Goal: Task Accomplishment & Management: Use online tool/utility

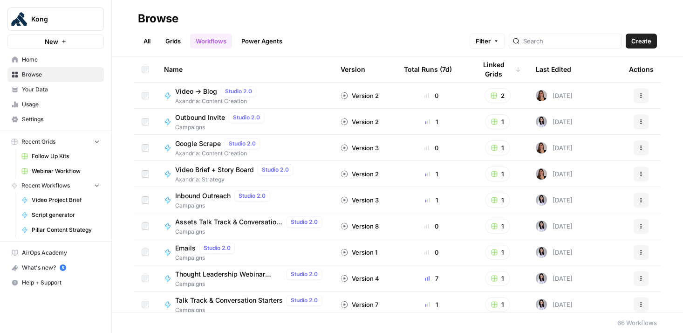
click at [52, 169] on span "Webinar Workflow" at bounding box center [66, 171] width 68 height 8
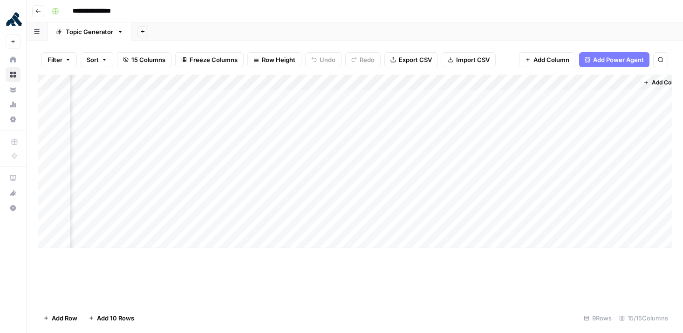
scroll to position [0, 676]
click at [418, 178] on div "Add Column" at bounding box center [355, 161] width 634 height 173
click at [441, 178] on div "Add Column" at bounding box center [355, 161] width 634 height 173
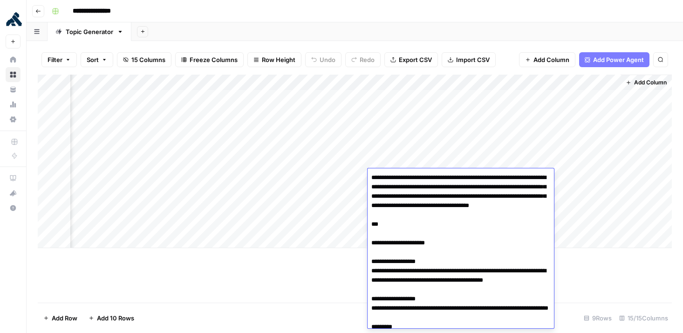
scroll to position [1282, 0]
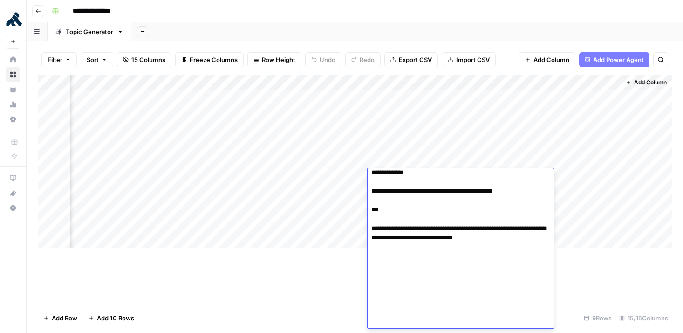
click at [444, 85] on div "Add Column" at bounding box center [355, 161] width 634 height 173
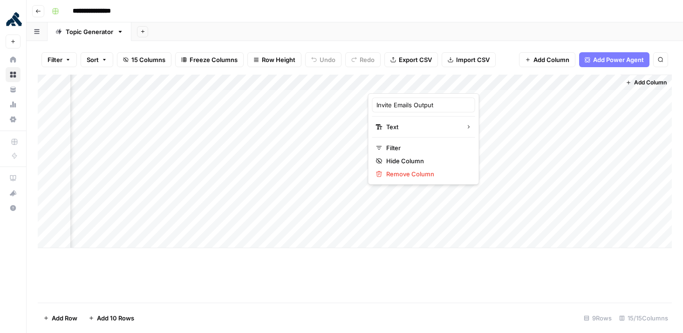
click at [259, 189] on div "Add Column" at bounding box center [355, 161] width 634 height 173
click at [265, 172] on div "Add Column" at bounding box center [355, 161] width 634 height 173
click at [233, 182] on div "Add Column" at bounding box center [355, 161] width 634 height 173
click at [485, 180] on div "Add Column" at bounding box center [355, 161] width 634 height 173
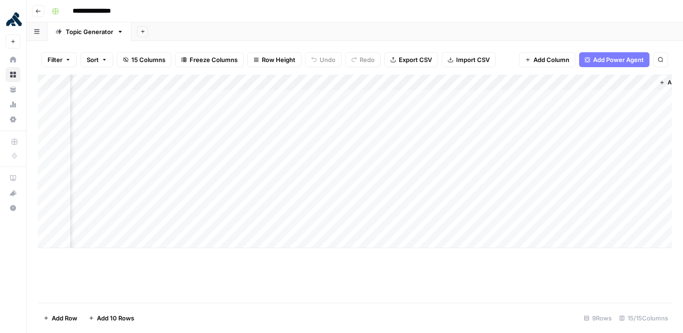
scroll to position [0, 645]
click at [463, 179] on div "Add Column" at bounding box center [355, 161] width 634 height 173
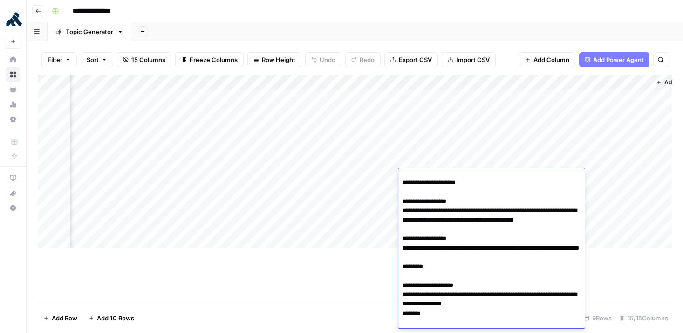
scroll to position [62, 0]
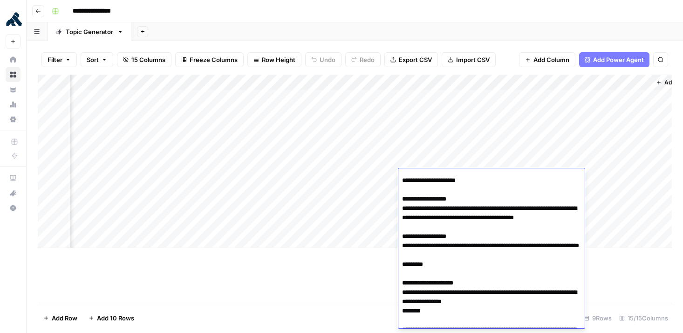
drag, startPoint x: 464, startPoint y: 235, endPoint x: 401, endPoint y: 221, distance: 65.4
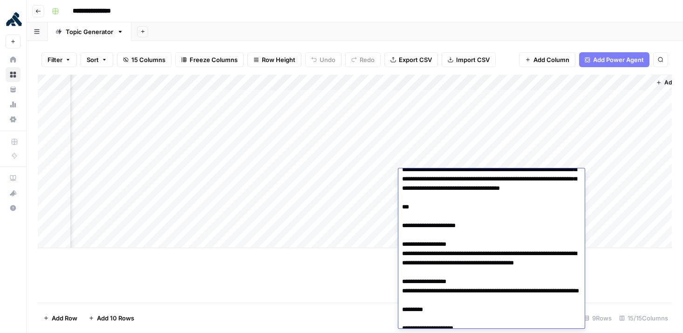
scroll to position [0, 0]
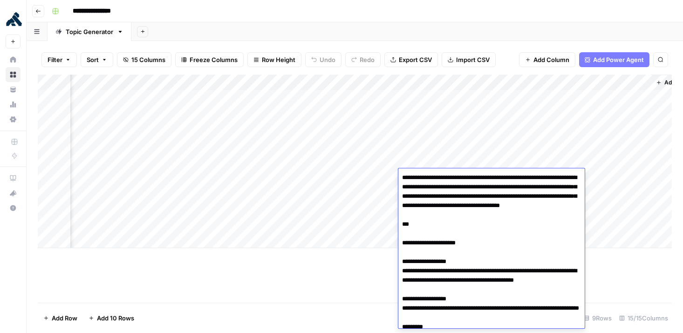
click at [455, 97] on div "Add Column" at bounding box center [355, 161] width 634 height 173
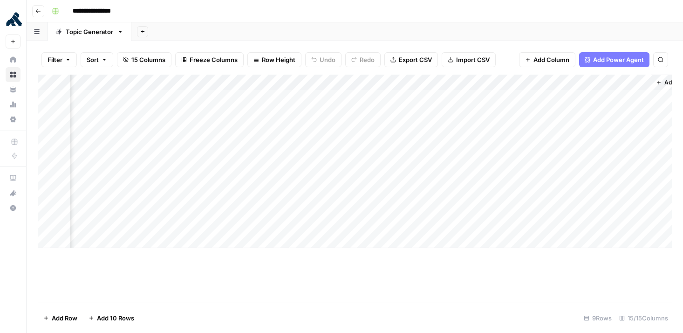
click at [471, 82] on div "Add Column" at bounding box center [355, 161] width 634 height 173
click at [308, 84] on div "Add Column" at bounding box center [355, 161] width 634 height 173
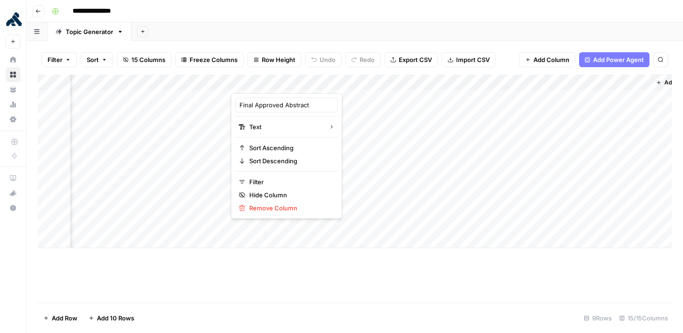
click at [225, 82] on div "Add Column" at bounding box center [355, 161] width 634 height 173
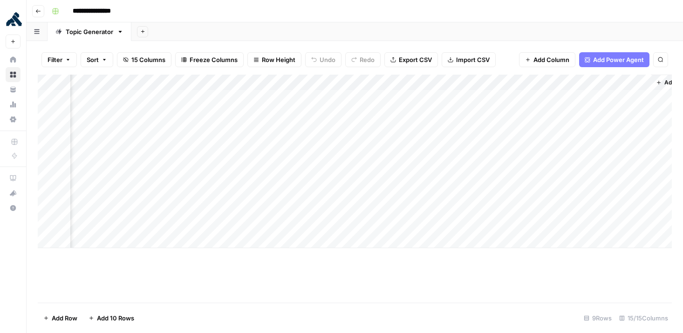
click at [478, 81] on div "Add Column" at bounding box center [355, 161] width 634 height 173
click at [497, 129] on icon "button" at bounding box center [500, 127] width 6 height 6
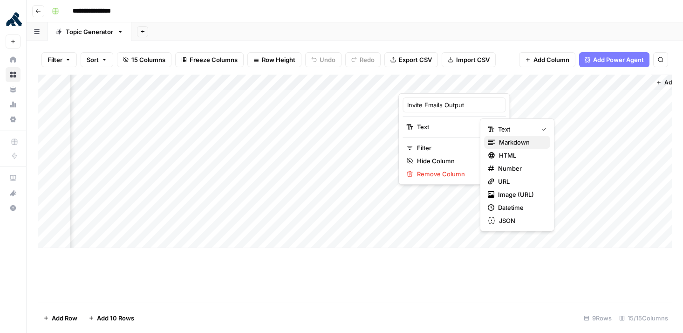
click at [514, 146] on span "Markdown" at bounding box center [521, 141] width 44 height 9
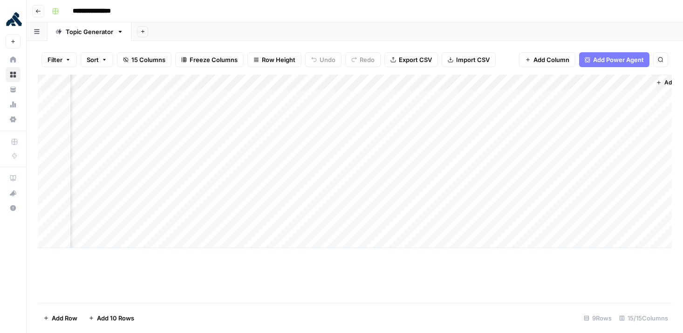
click at [291, 83] on div "Add Column" at bounding box center [355, 161] width 634 height 173
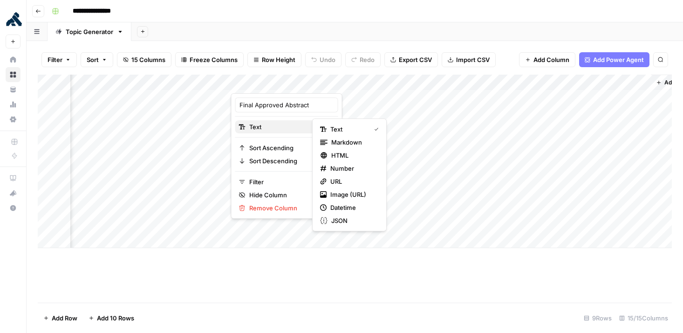
click at [285, 127] on span "Text" at bounding box center [285, 126] width 72 height 9
click at [335, 144] on span "Markdown" at bounding box center [353, 141] width 44 height 9
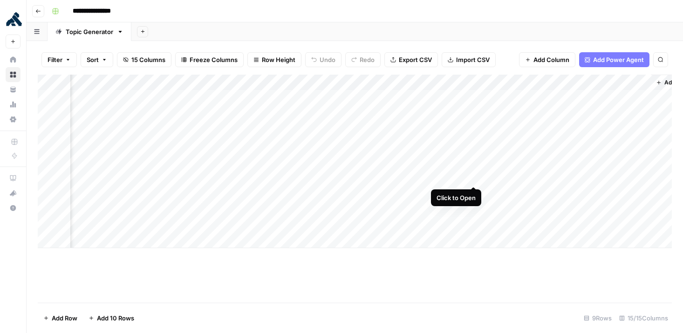
click at [474, 177] on div "Add Column" at bounding box center [355, 161] width 634 height 173
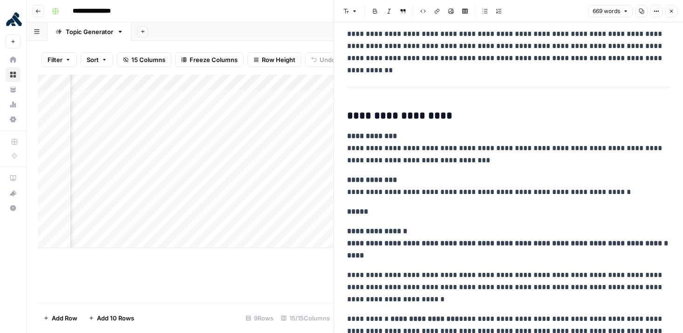
scroll to position [18, 0]
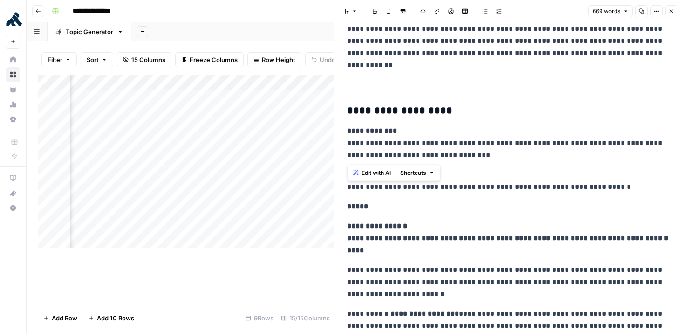
drag, startPoint x: 479, startPoint y: 154, endPoint x: 347, endPoint y: 144, distance: 132.6
copy p "**********"
drag, startPoint x: 621, startPoint y: 189, endPoint x: 347, endPoint y: 189, distance: 273.9
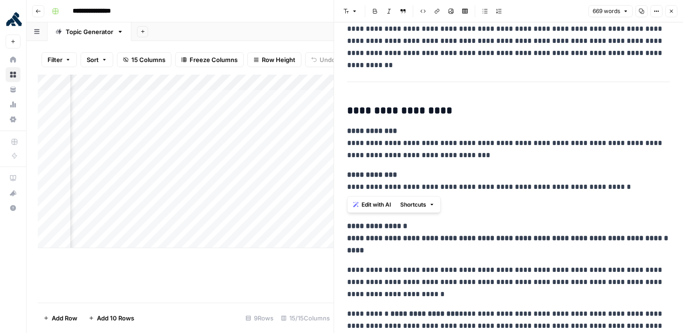
click at [347, 189] on p "**********" at bounding box center [508, 181] width 323 height 24
copy p "**********"
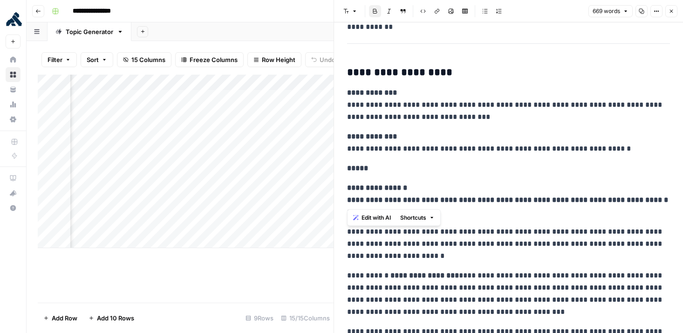
drag, startPoint x: 669, startPoint y: 197, endPoint x: 338, endPoint y: 203, distance: 331.3
click at [338, 203] on div "**********" at bounding box center [508, 166] width 349 height 333
copy strong "**********"
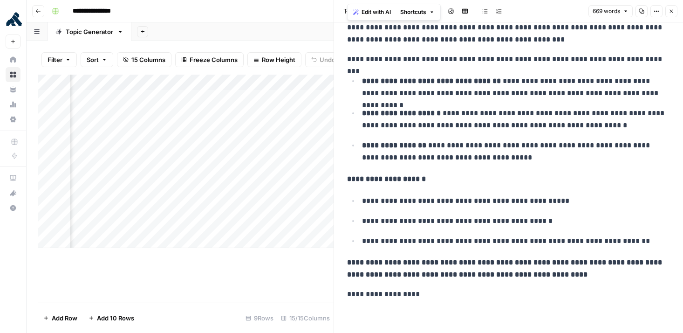
scroll to position [382, 0]
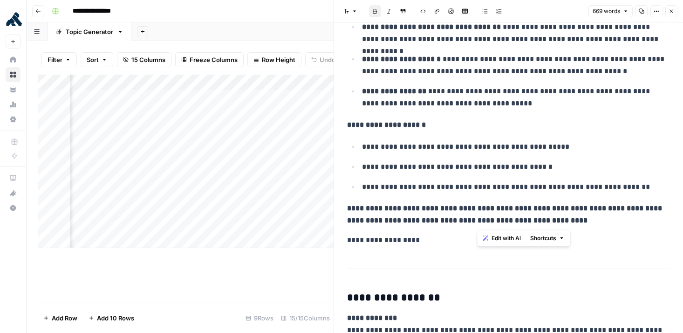
drag, startPoint x: 568, startPoint y: 219, endPoint x: 446, endPoint y: 210, distance: 122.4
click at [446, 210] on p "**********" at bounding box center [508, 214] width 323 height 24
click at [574, 212] on strong "**********" at bounding box center [505, 214] width 317 height 19
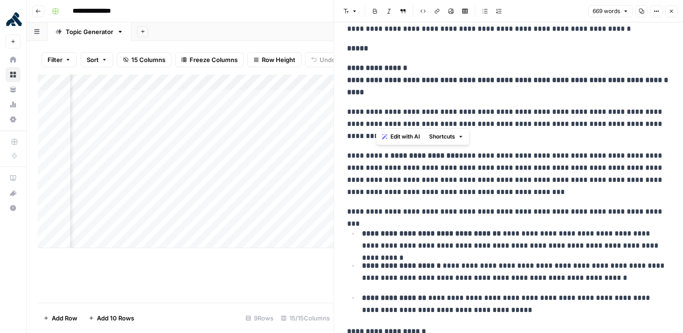
scroll to position [176, 0]
drag, startPoint x: 567, startPoint y: 221, endPoint x: 347, endPoint y: 116, distance: 244.2
copy div "**********"
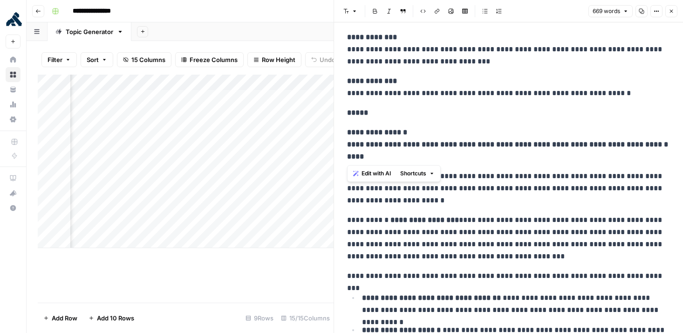
scroll to position [0, 0]
